Goal: Task Accomplishment & Management: Complete application form

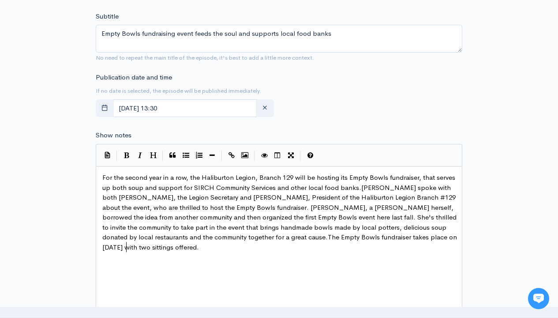
type textarea "For the second year in a row, the Haliburton Legion, Branch 129 will be hosting…"
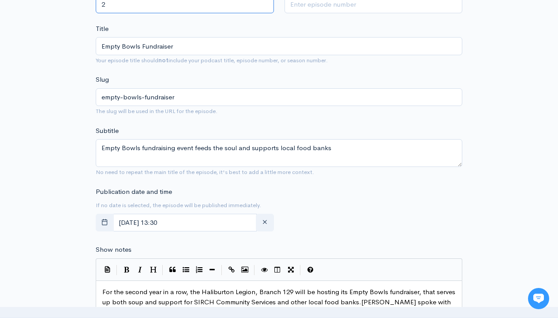
type input "2"
type input "109"
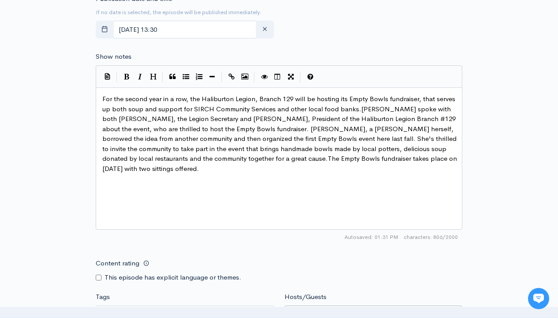
type input "[PERSON_NAME]"
click at [141, 308] on input "Tags" at bounding box center [140, 313] width 79 height 10
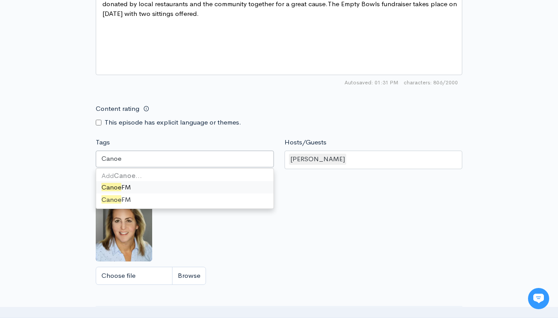
scroll to position [0, 0]
type input "Canoe FM"
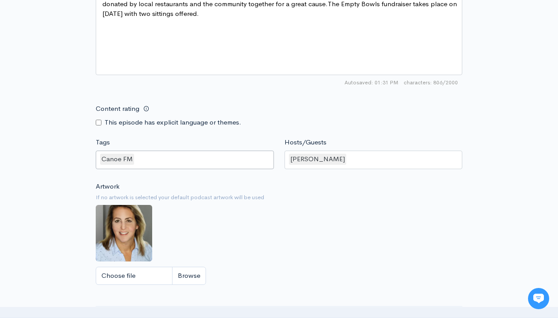
click at [135, 159] on input "Tags" at bounding box center [136, 159] width 2 height 10
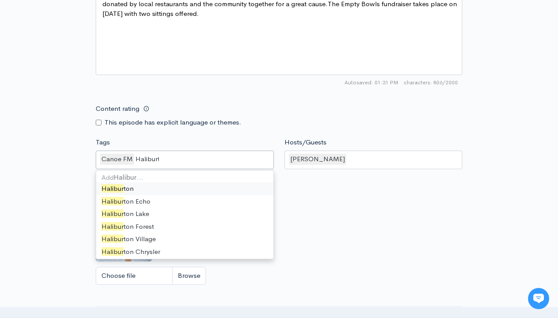
type input "Haliburton"
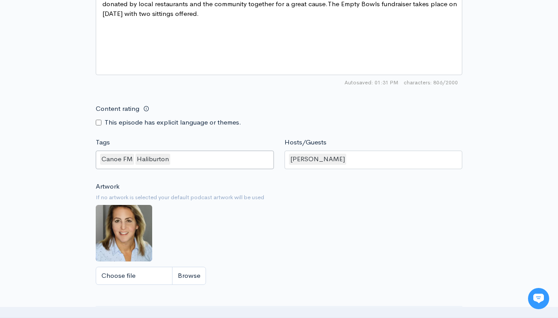
click at [172, 159] on input "Tags" at bounding box center [173, 159] width 2 height 10
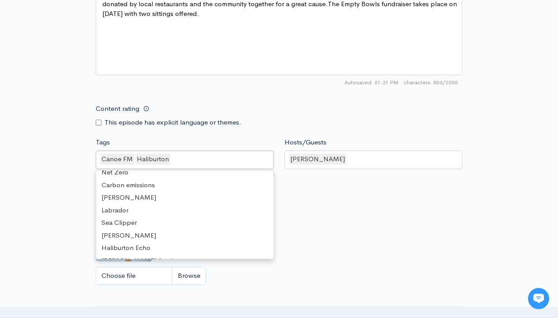
scroll to position [2, 0]
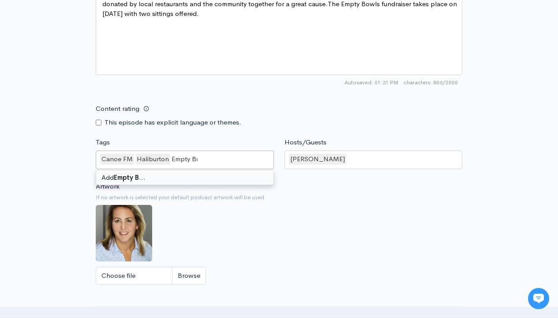
type input "Empty Bowls"
click at [214, 159] on input "Tags" at bounding box center [215, 159] width 2 height 10
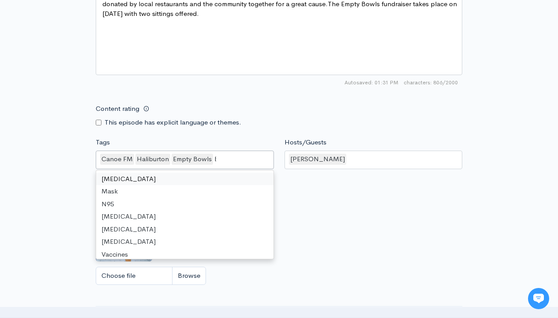
type input "Bo"
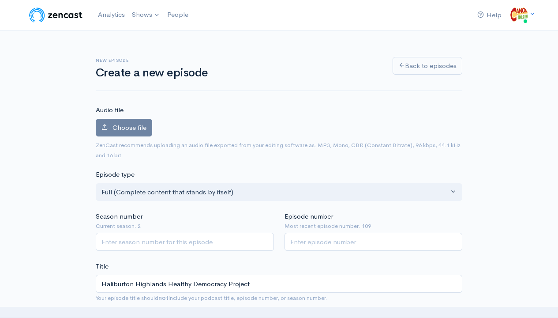
type textarea "This week, [*someone*], [*someone else*] and [*another person*] cover [*topic*]…"
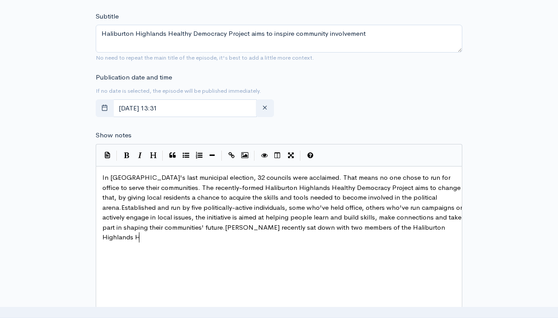
scroll to position [50, 0]
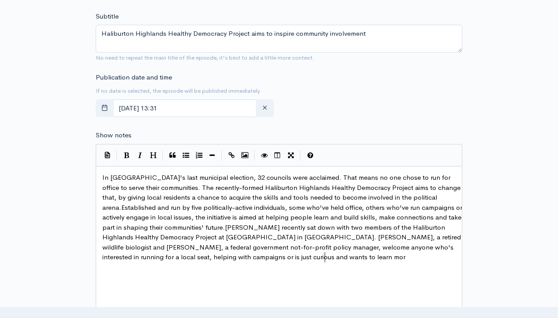
type textarea "In [GEOGRAPHIC_DATA]'s last municipal election, 32 councils were acclaimed. Tha…"
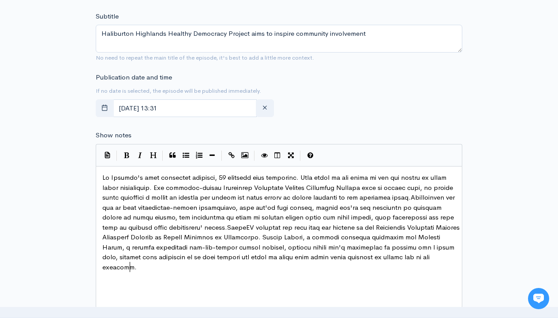
scroll to position [0, 0]
type textarea "local politics to attend one of the sessions."
type input "2"
type input "110"
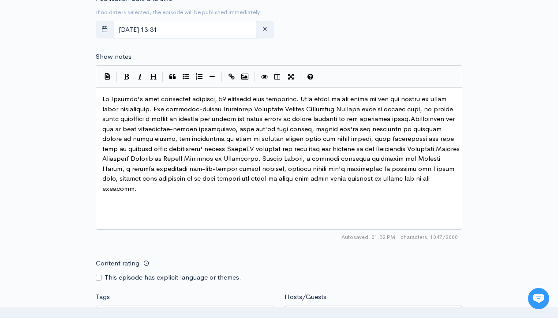
type input "[PERSON_NAME]"
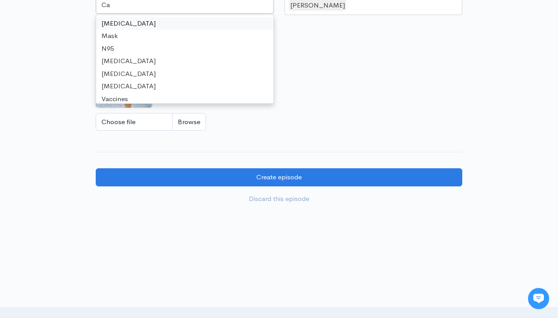
scroll to position [12, 0]
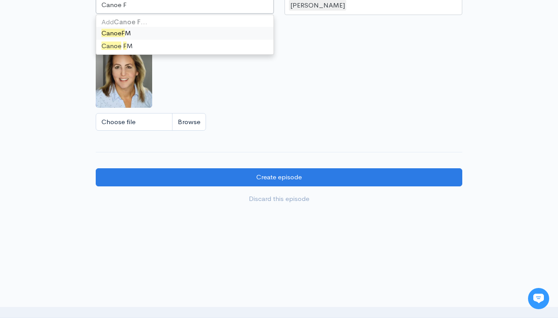
type input "Canoe FM"
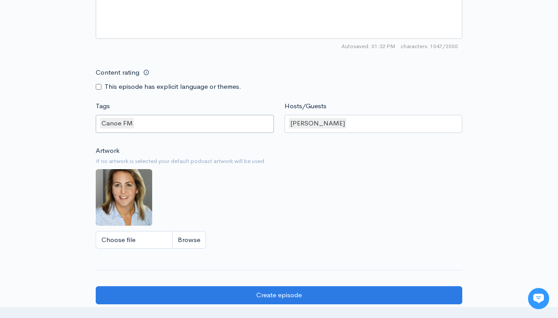
click at [135, 123] on input "Tags" at bounding box center [136, 123] width 2 height 10
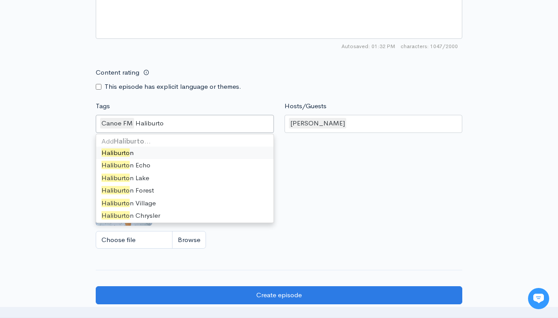
type input "Haliburton"
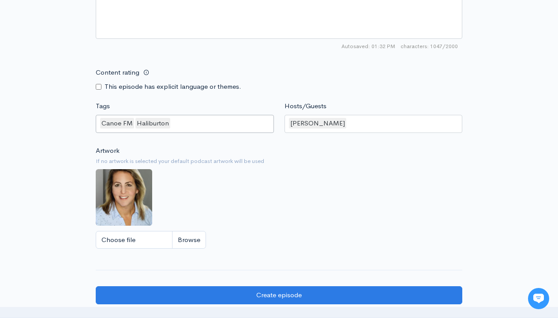
click at [172, 123] on input "Tags" at bounding box center [173, 123] width 2 height 10
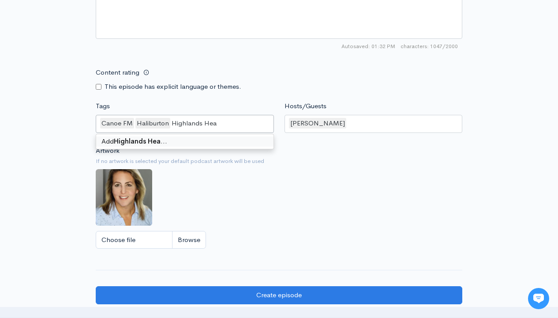
type input "Highlands Healthy"
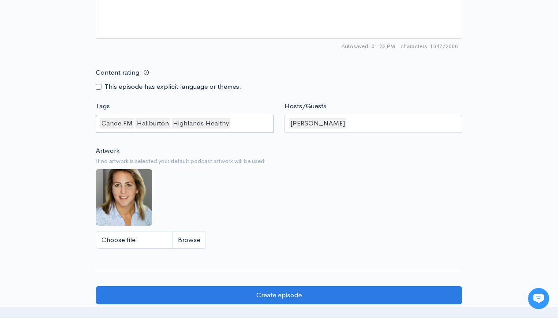
click at [232, 123] on input "Tags" at bounding box center [233, 123] width 2 height 10
